Goal: Communication & Community: Share content

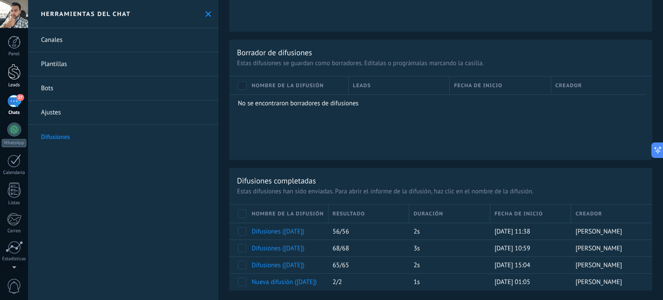
click at [15, 77] on div at bounding box center [14, 72] width 13 height 16
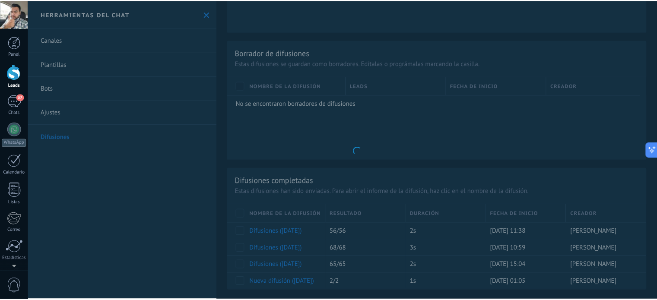
scroll to position [244, 0]
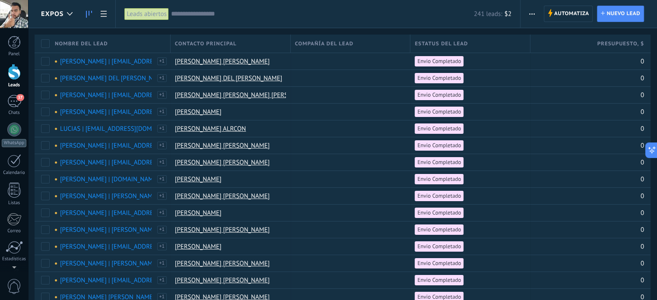
click at [88, 15] on use at bounding box center [89, 14] width 6 height 7
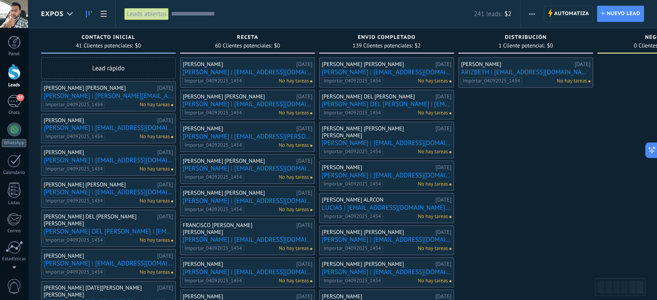
click at [534, 12] on span "button" at bounding box center [532, 14] width 6 height 16
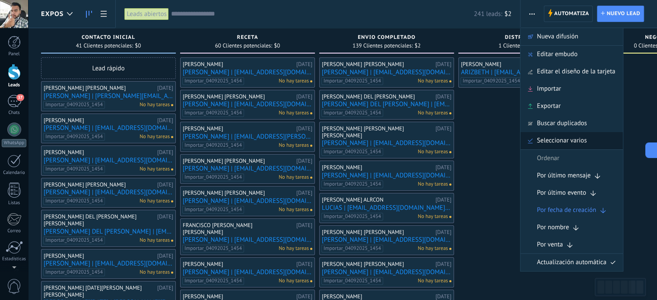
click at [567, 143] on span "Seleccionar varios" at bounding box center [562, 140] width 50 height 17
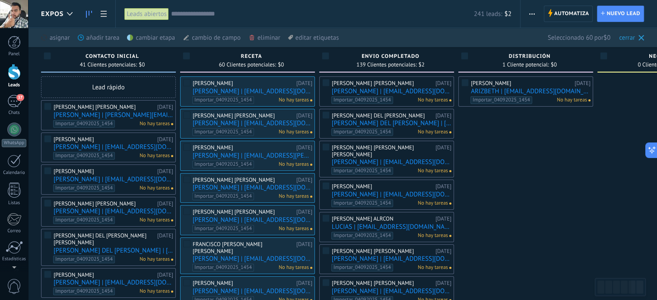
click at [142, 35] on div "cambiar etapa màs" at bounding box center [165, 37] width 77 height 19
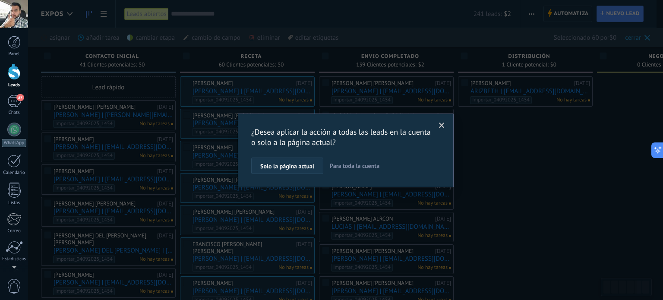
click at [299, 169] on span "Solo la página actual" at bounding box center [287, 166] width 54 height 6
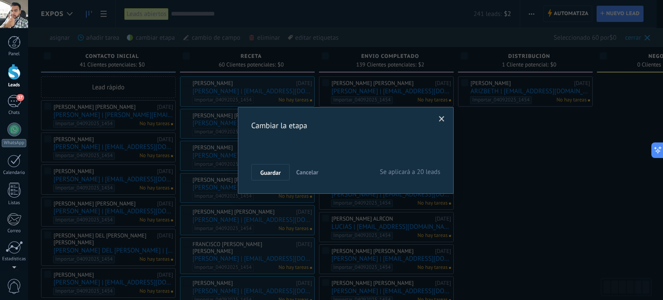
click at [0, 0] on div "Nueva consulta Cualificado Cotización enviada Pedido creado Pedido completado P…" at bounding box center [0, 0] width 0 height 0
click at [265, 184] on span at bounding box center [263, 180] width 14 height 7
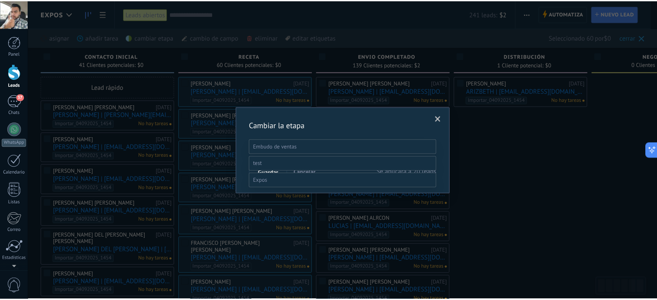
scroll to position [34, 0]
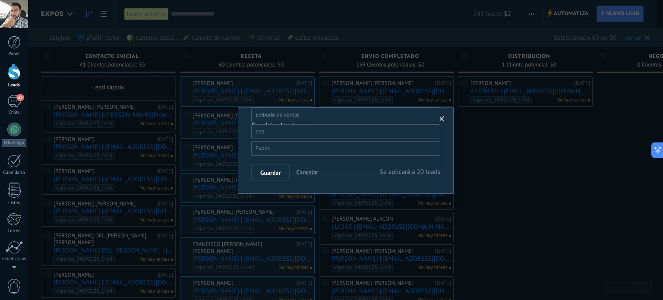
click at [0, 0] on label "Envio Completado" at bounding box center [0, 0] width 0 height 0
click at [273, 174] on span "Guardar" at bounding box center [270, 173] width 20 height 6
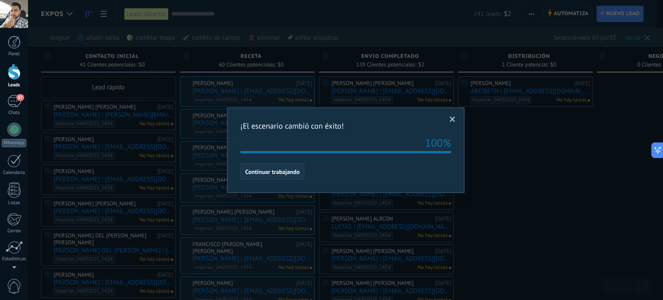
click at [297, 171] on span "Continuar trabajando" at bounding box center [272, 172] width 54 height 6
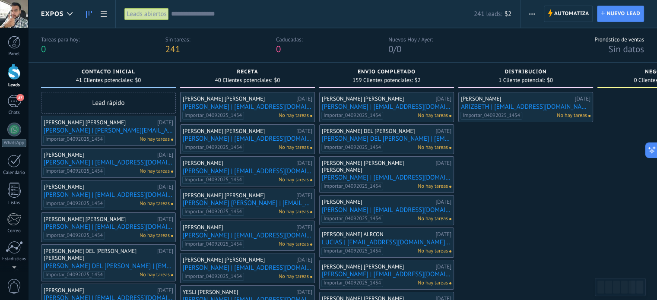
click at [531, 14] on use "button" at bounding box center [532, 13] width 6 height 1
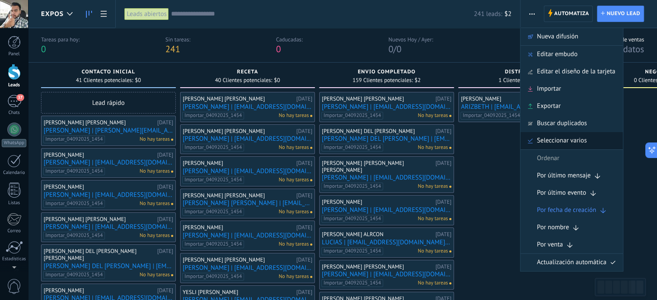
click at [568, 137] on span "Seleccionar varios" at bounding box center [562, 140] width 50 height 17
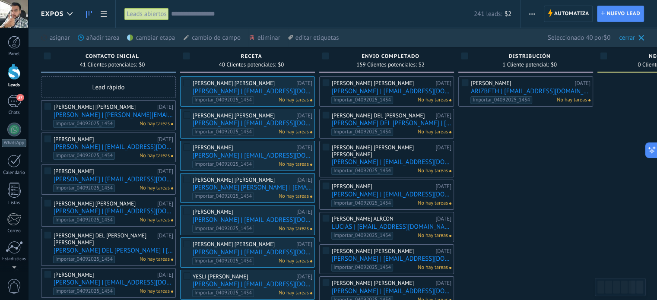
click at [149, 41] on div "cambiar etapa màs" at bounding box center [165, 37] width 77 height 19
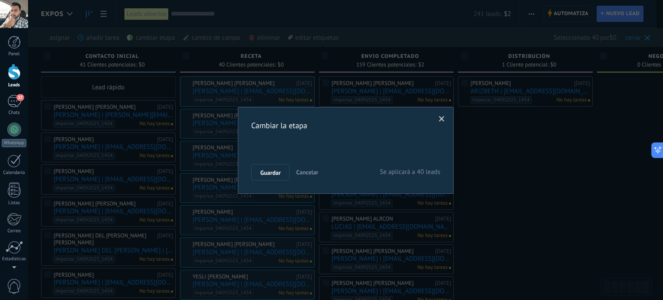
click at [0, 0] on div "Nueva consulta Cualificado Cotización enviada Pedido creado Pedido completado P…" at bounding box center [0, 0] width 0 height 0
click at [270, 188] on label at bounding box center [345, 180] width 189 height 15
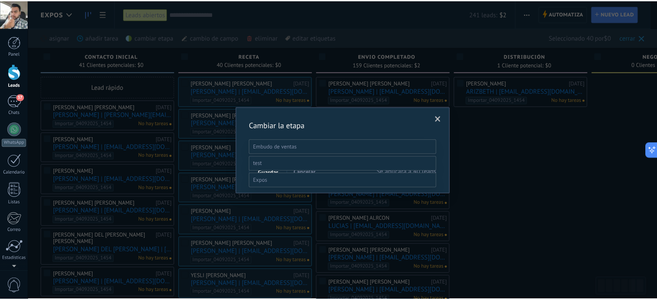
scroll to position [34, 0]
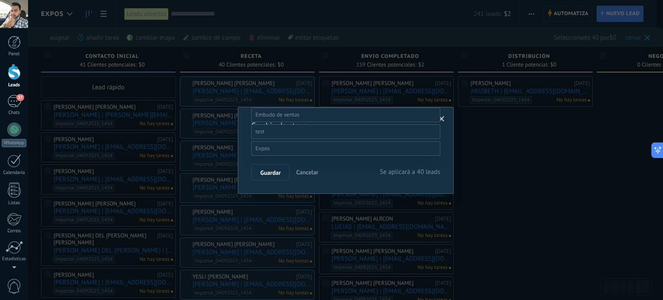
click at [0, 0] on label "Envio Completado" at bounding box center [0, 0] width 0 height 0
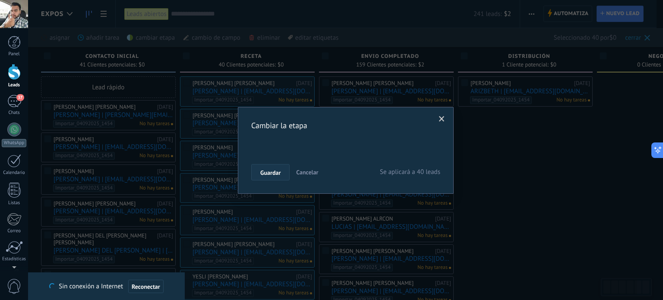
click at [275, 171] on span "Guardar" at bounding box center [270, 173] width 20 height 6
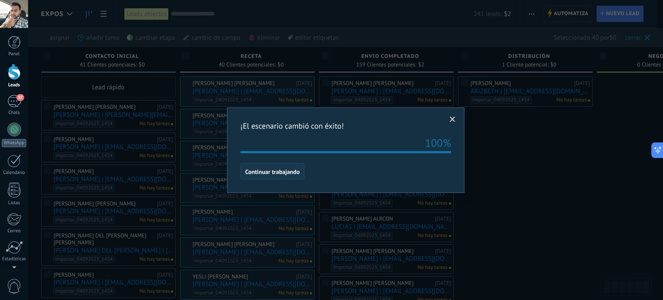
click at [267, 167] on button "Continuar trabajando" at bounding box center [272, 171] width 64 height 16
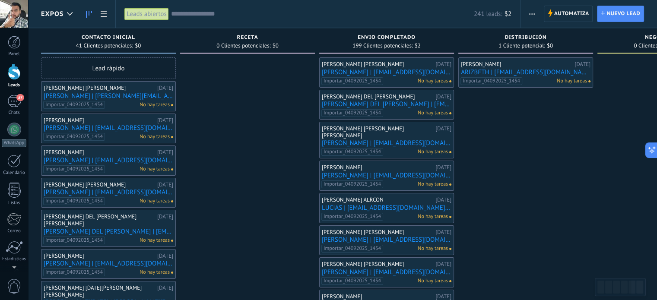
click at [528, 15] on button "button" at bounding box center [531, 14] width 13 height 16
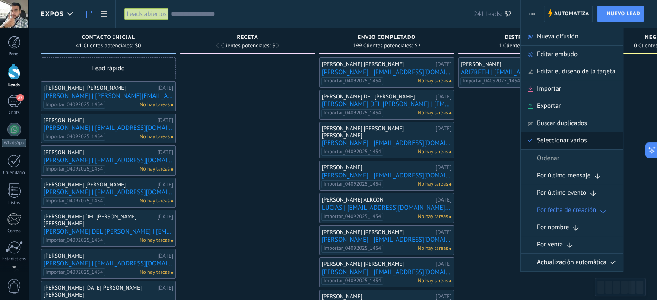
click at [578, 145] on span "Seleccionar varios" at bounding box center [562, 140] width 50 height 17
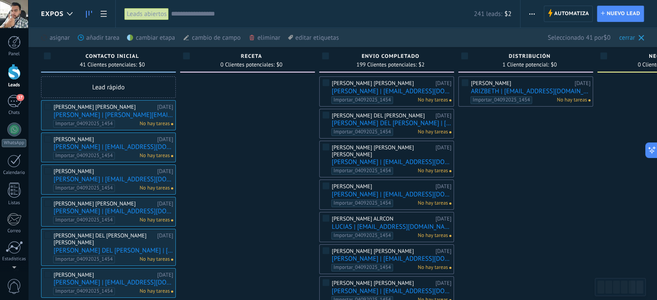
click at [159, 35] on div "cambiar etapa màs" at bounding box center [165, 37] width 77 height 19
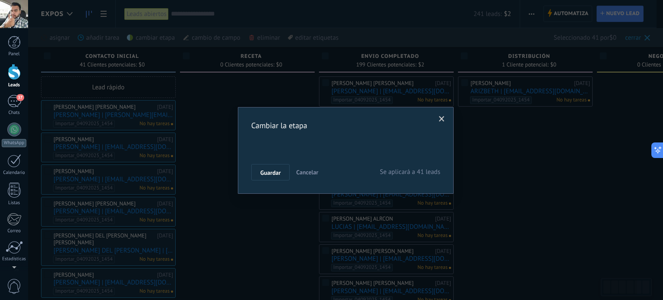
click at [0, 0] on div "Nueva consulta Cualificado Cotización enviada Pedido creado Pedido completado P…" at bounding box center [0, 0] width 0 height 0
click at [276, 188] on label at bounding box center [345, 180] width 189 height 15
click at [0, 0] on label "Receta" at bounding box center [0, 0] width 0 height 0
click at [278, 172] on span "Guardar" at bounding box center [270, 173] width 20 height 6
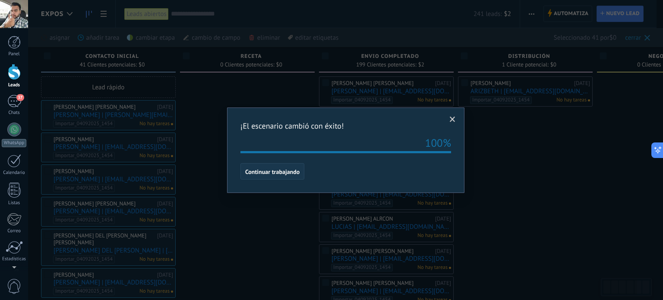
click at [278, 173] on span "Continuar trabajando" at bounding box center [272, 172] width 54 height 6
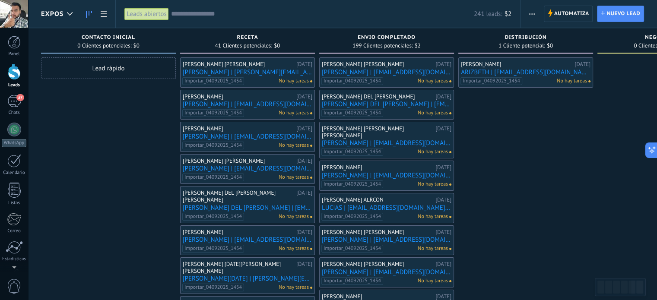
click at [531, 15] on span "button" at bounding box center [532, 14] width 6 height 16
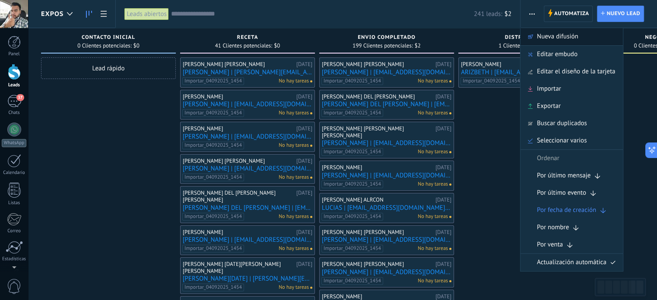
click at [554, 36] on span "Nueva difusión" at bounding box center [557, 36] width 41 height 17
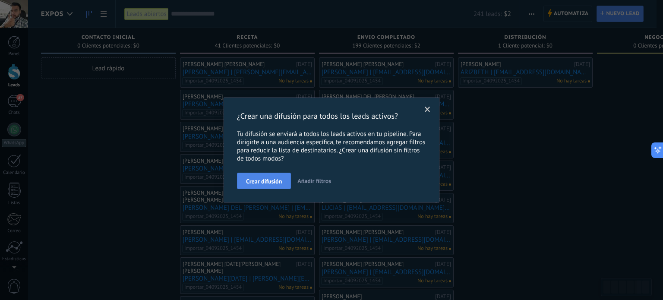
click at [275, 181] on span "Crear difusión" at bounding box center [264, 181] width 36 height 6
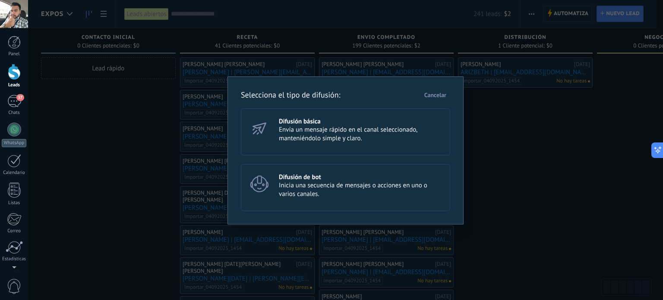
click at [304, 138] on span "Envía un mensaje rápido en el canal seleccionado, manteniéndolo simple y claro." at bounding box center [361, 134] width 164 height 17
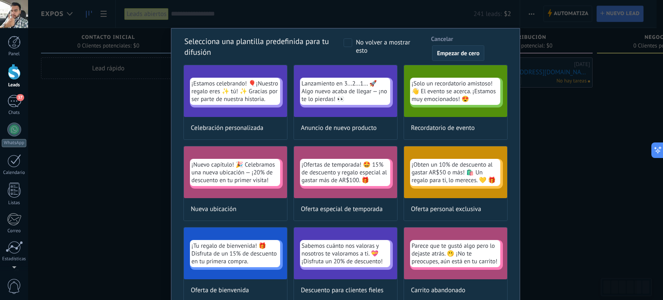
click at [450, 53] on span "Empezar de cero" at bounding box center [458, 53] width 43 height 6
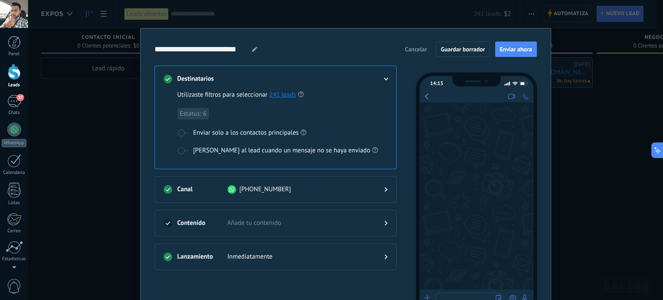
click at [199, 219] on h3 "Contenido" at bounding box center [202, 223] width 50 height 9
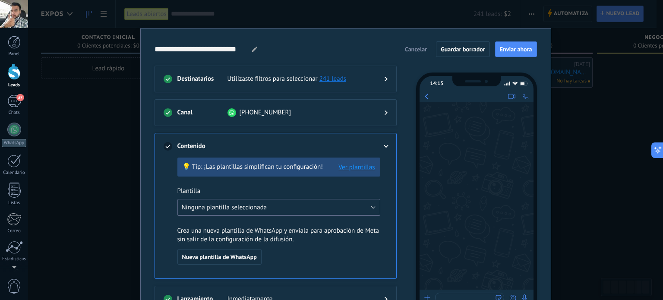
click at [231, 204] on span "Ninguna plantilla seleccionada" at bounding box center [224, 207] width 85 height 8
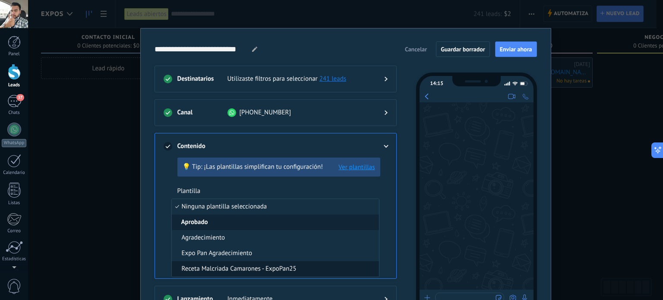
click at [251, 269] on span "Receta Malcriada Camarones - ExpoPan25" at bounding box center [239, 269] width 115 height 9
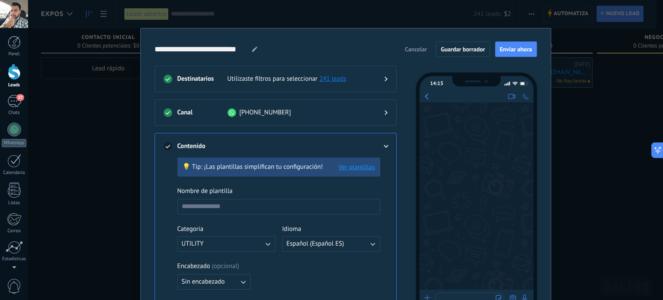
type input "**********"
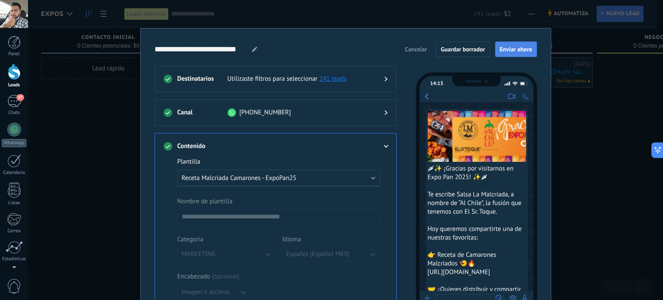
click at [524, 46] on span "Enviar ahora" at bounding box center [516, 49] width 32 height 6
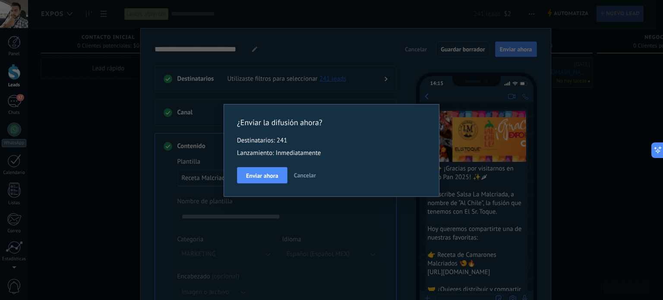
click at [313, 177] on span "Cancelar" at bounding box center [305, 175] width 22 height 8
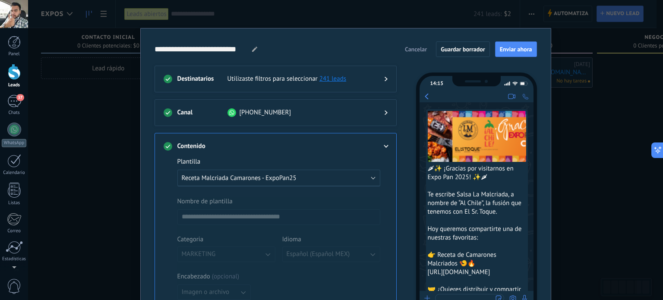
click at [410, 50] on span "Cancelar" at bounding box center [416, 49] width 22 height 6
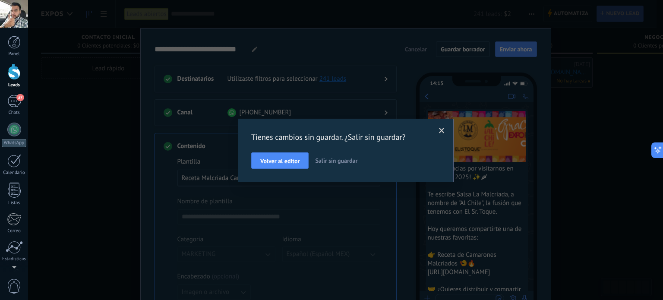
click at [325, 161] on span "Salir sin guardar" at bounding box center [336, 161] width 42 height 8
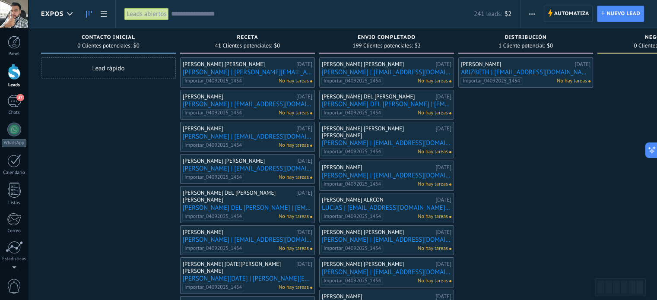
click at [194, 17] on input "text" at bounding box center [322, 13] width 303 height 9
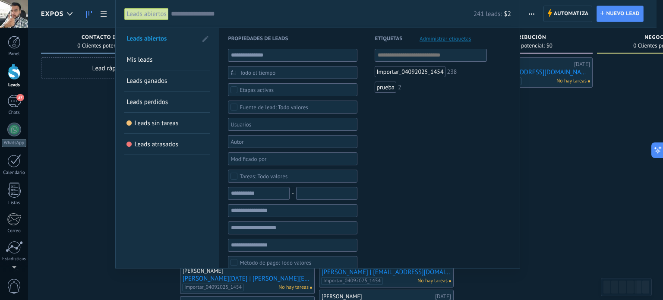
click at [257, 91] on div "Etapas activas" at bounding box center [257, 90] width 34 height 6
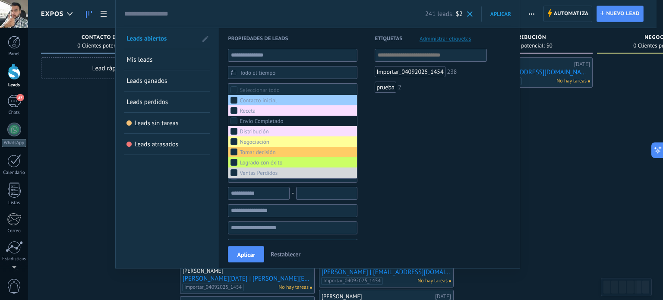
click at [258, 122] on div "Envio Completado" at bounding box center [262, 121] width 44 height 6
click at [256, 121] on div "Envio Completado" at bounding box center [262, 121] width 44 height 6
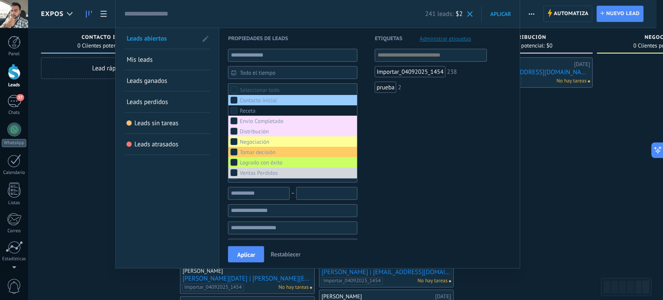
click at [251, 111] on div "Receta" at bounding box center [248, 111] width 16 height 6
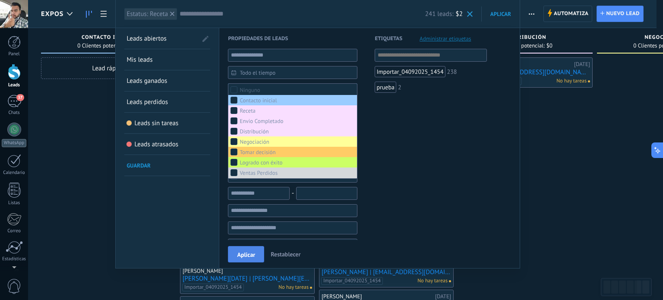
click at [244, 249] on button "Aplicar" at bounding box center [246, 254] width 36 height 16
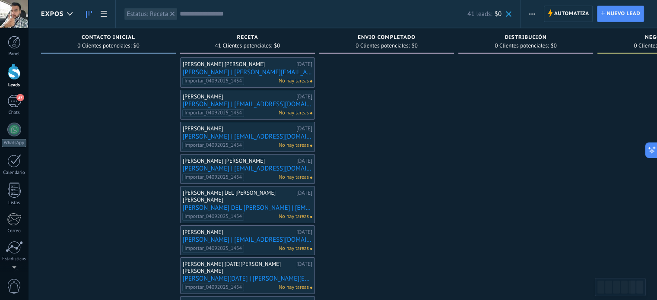
click at [532, 19] on span "button" at bounding box center [532, 14] width 6 height 16
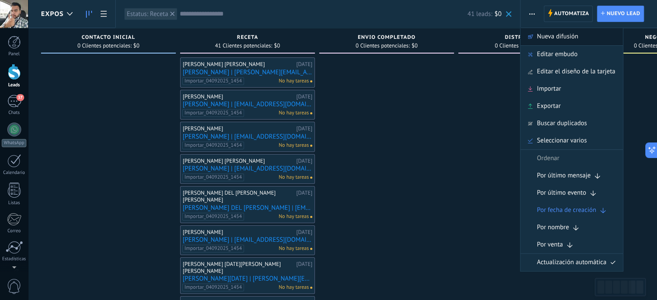
click at [534, 32] on div "Nueva difusión" at bounding box center [571, 36] width 102 height 17
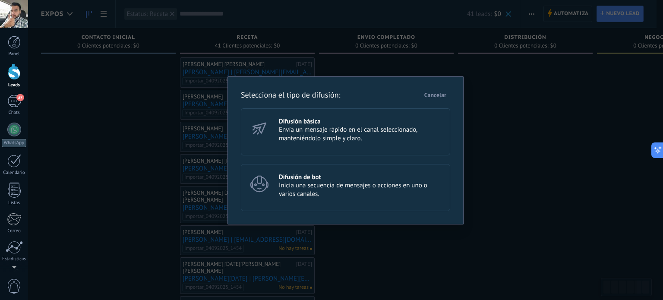
click at [376, 120] on h3 "Difusión básica" at bounding box center [361, 121] width 164 height 8
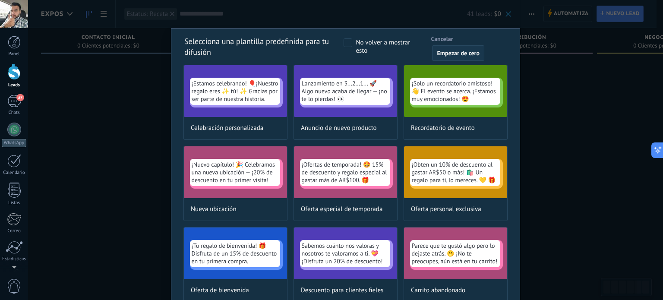
click at [452, 53] on span "Empezar de cero" at bounding box center [458, 53] width 43 height 6
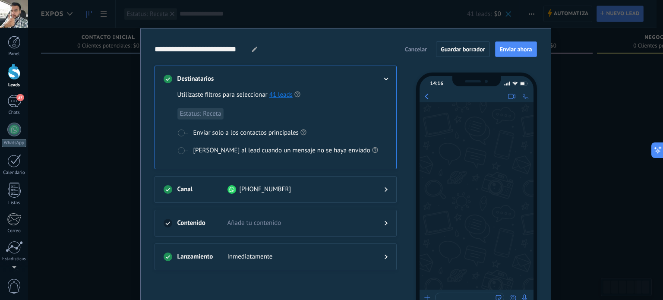
click at [222, 223] on h3 "Contenido" at bounding box center [202, 223] width 50 height 9
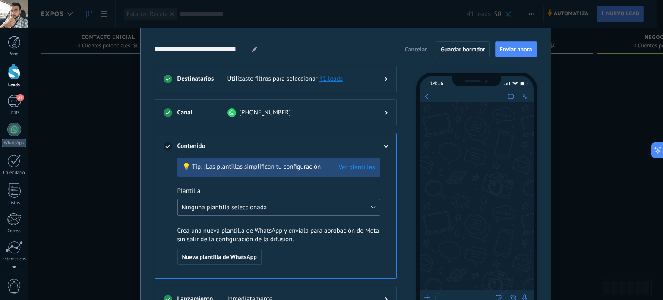
click at [261, 205] on span "Ninguna plantilla seleccionada" at bounding box center [224, 207] width 85 height 8
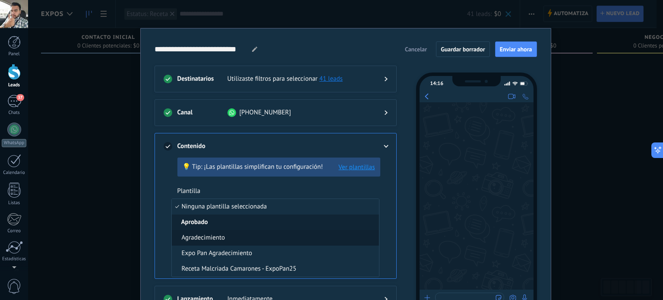
scroll to position [60, 0]
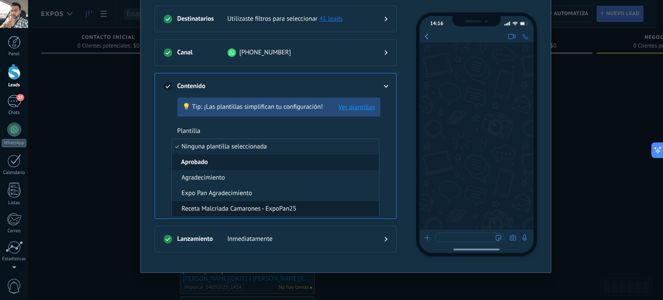
click at [247, 210] on span "Receta Malcriada Camarones - ExpoPan25" at bounding box center [239, 209] width 115 height 9
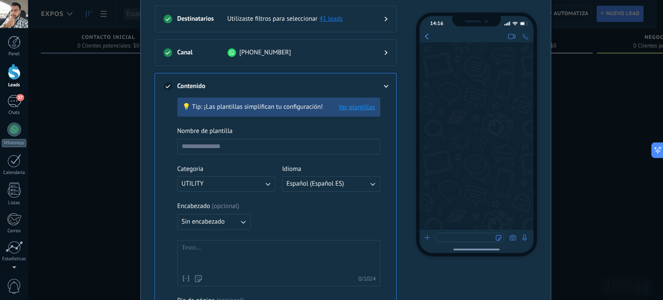
type input "**********"
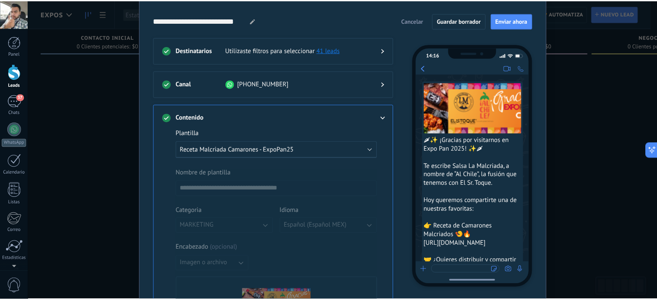
scroll to position [0, 0]
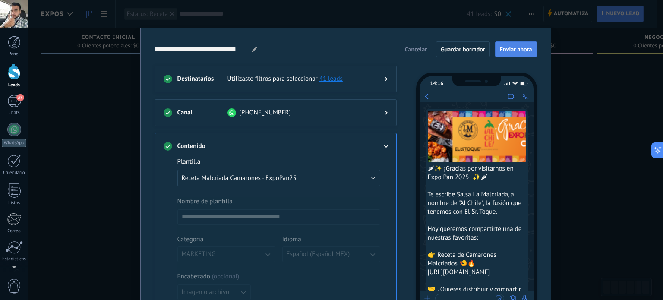
click at [519, 51] on span "Enviar ahora" at bounding box center [516, 49] width 32 height 6
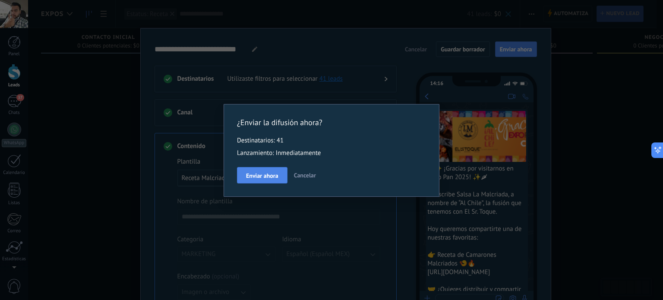
click at [267, 177] on span "Enviar ahora" at bounding box center [262, 176] width 32 height 6
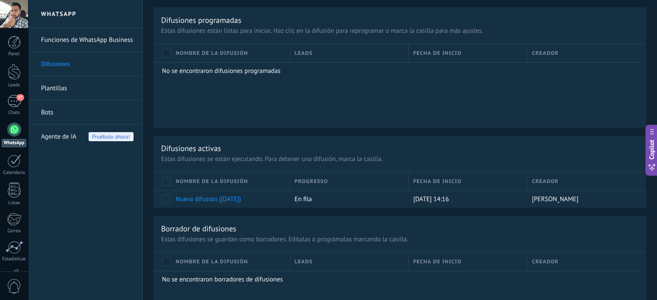
scroll to position [345, 0]
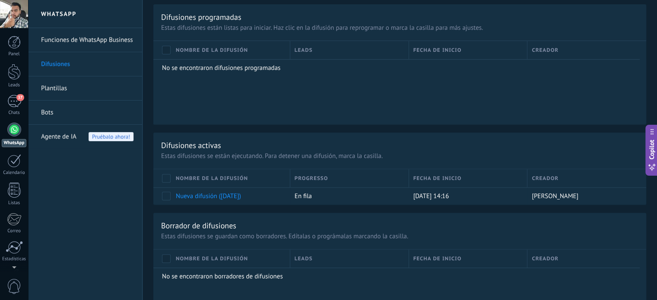
click at [19, 136] on link "WhatsApp" at bounding box center [14, 135] width 28 height 25
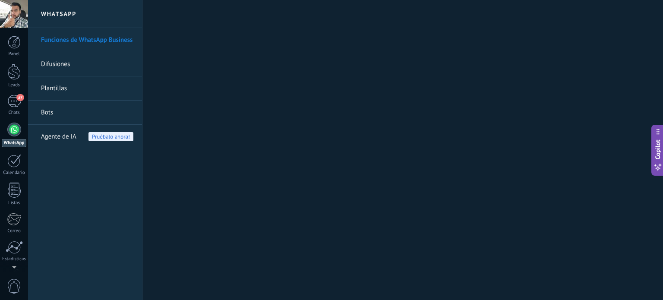
click at [64, 63] on link "Difusiones" at bounding box center [87, 64] width 92 height 24
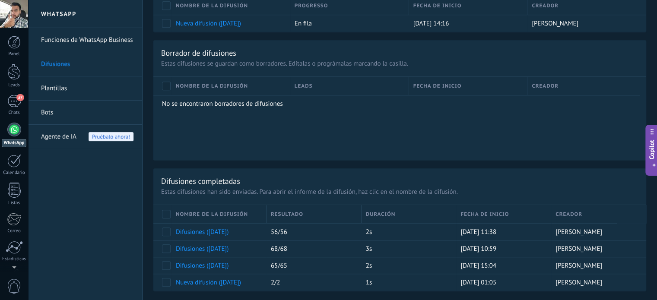
scroll to position [345, 0]
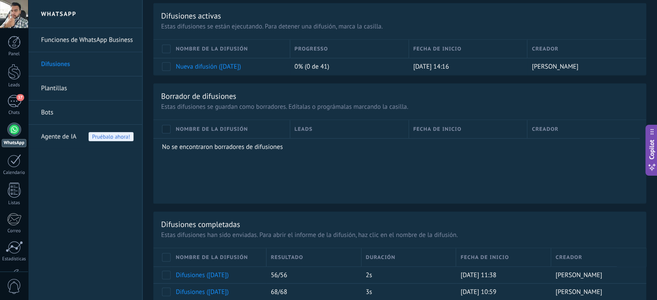
scroll to position [432, 0]
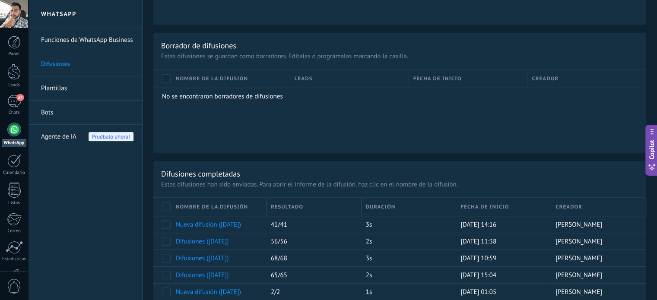
scroll to position [583, 0]
